Goal: Find specific page/section: Find specific page/section

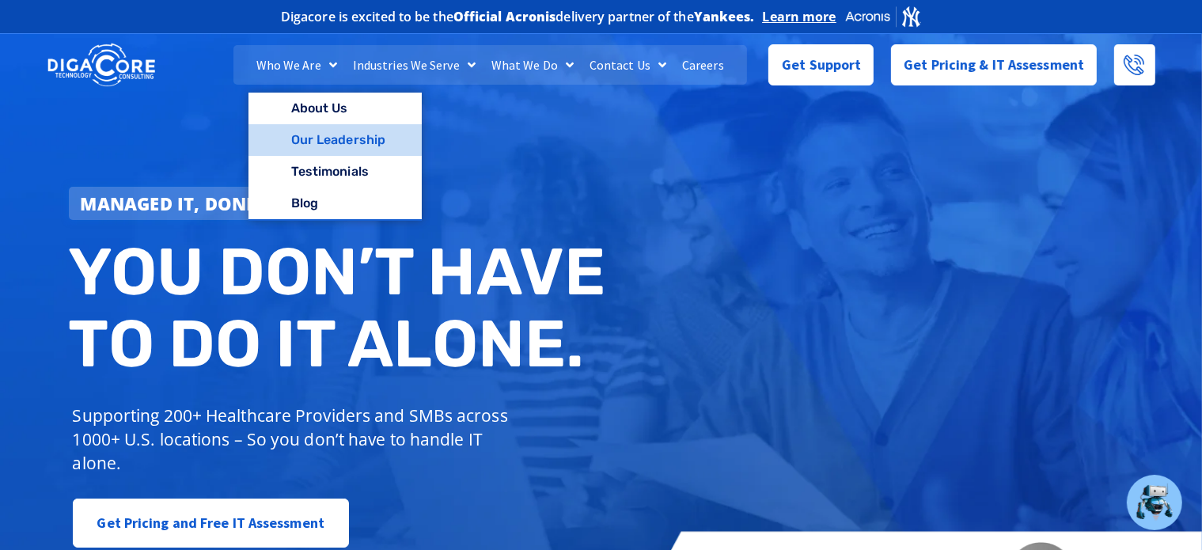
click at [336, 140] on link "Our Leadership" at bounding box center [335, 140] width 173 height 32
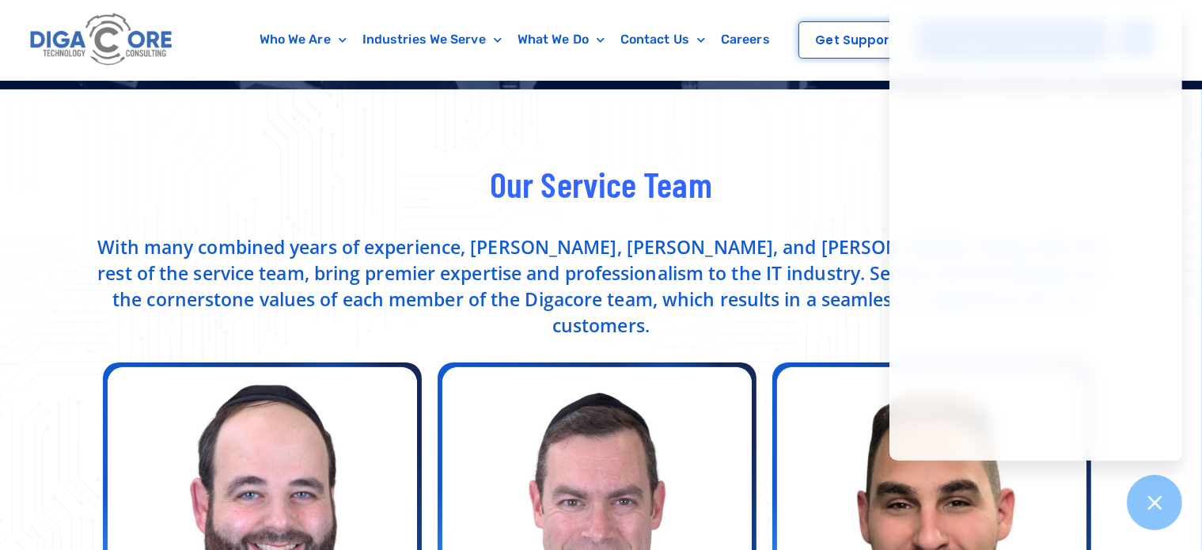
scroll to position [385, 0]
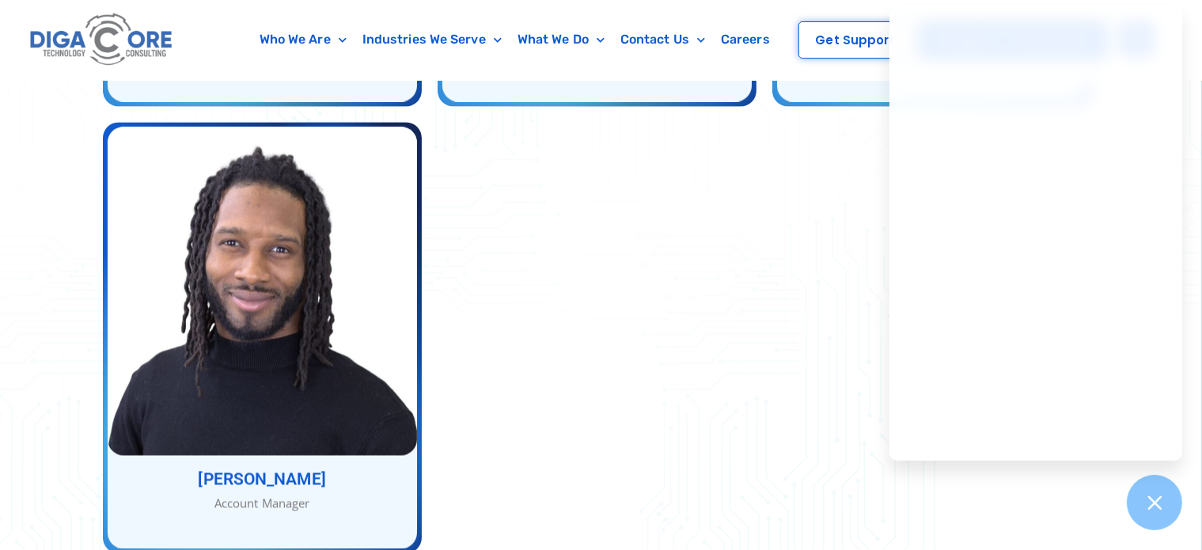
scroll to position [3012, 0]
